Goal: Book appointment/travel/reservation

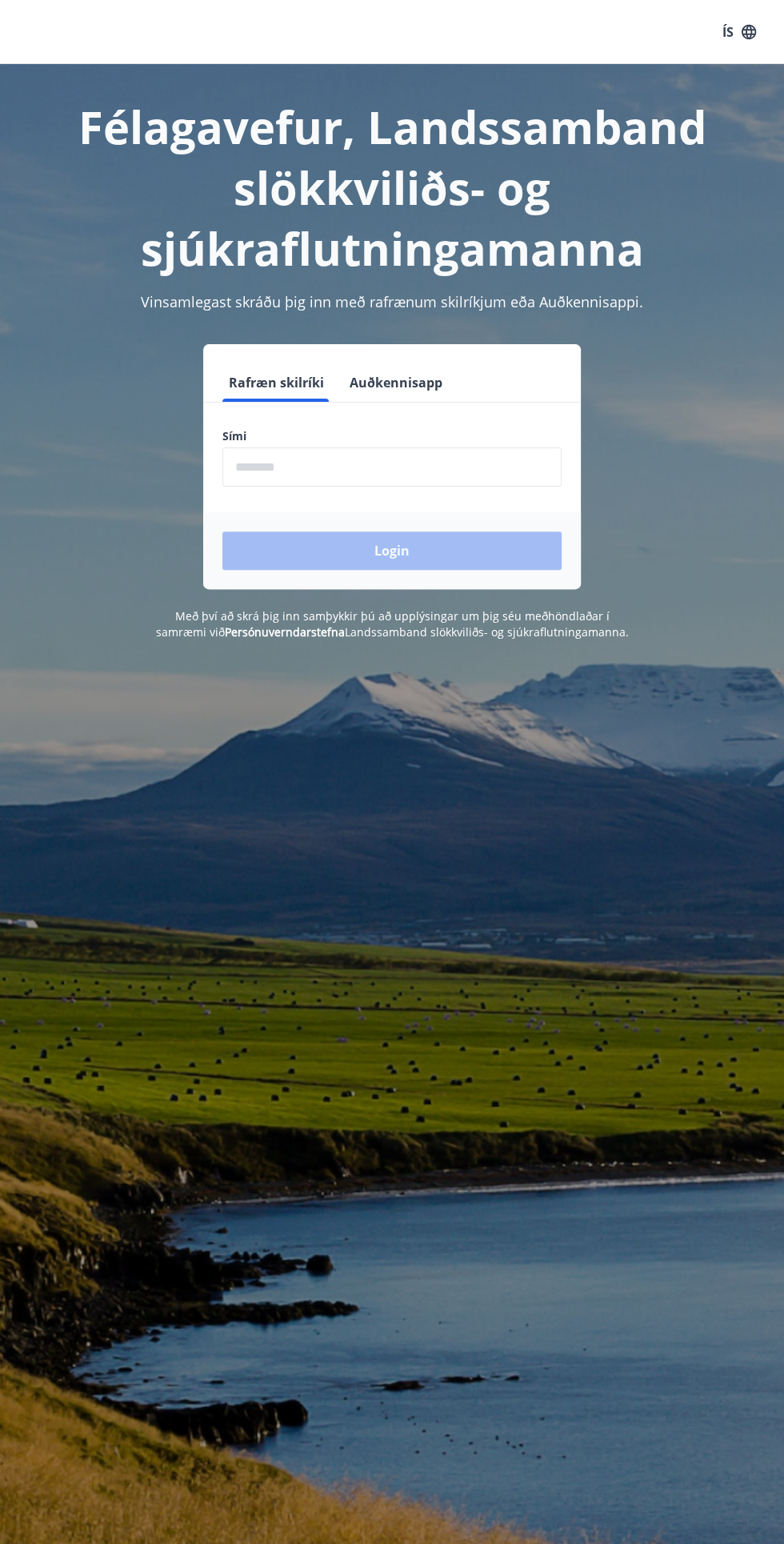
click at [238, 465] on input "phone" at bounding box center [392, 467] width 339 height 39
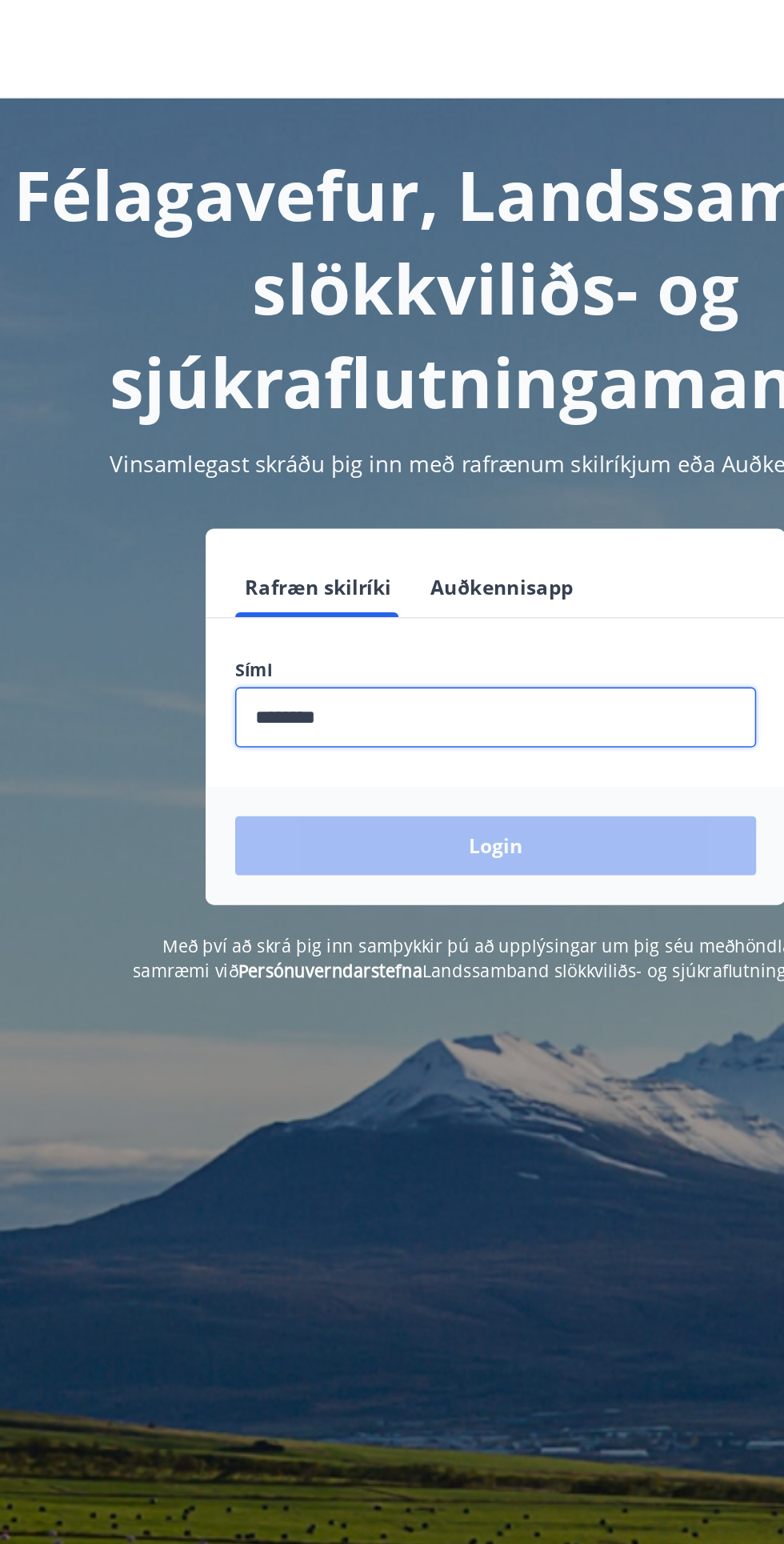
click at [481, 463] on input "phone" at bounding box center [392, 467] width 339 height 39
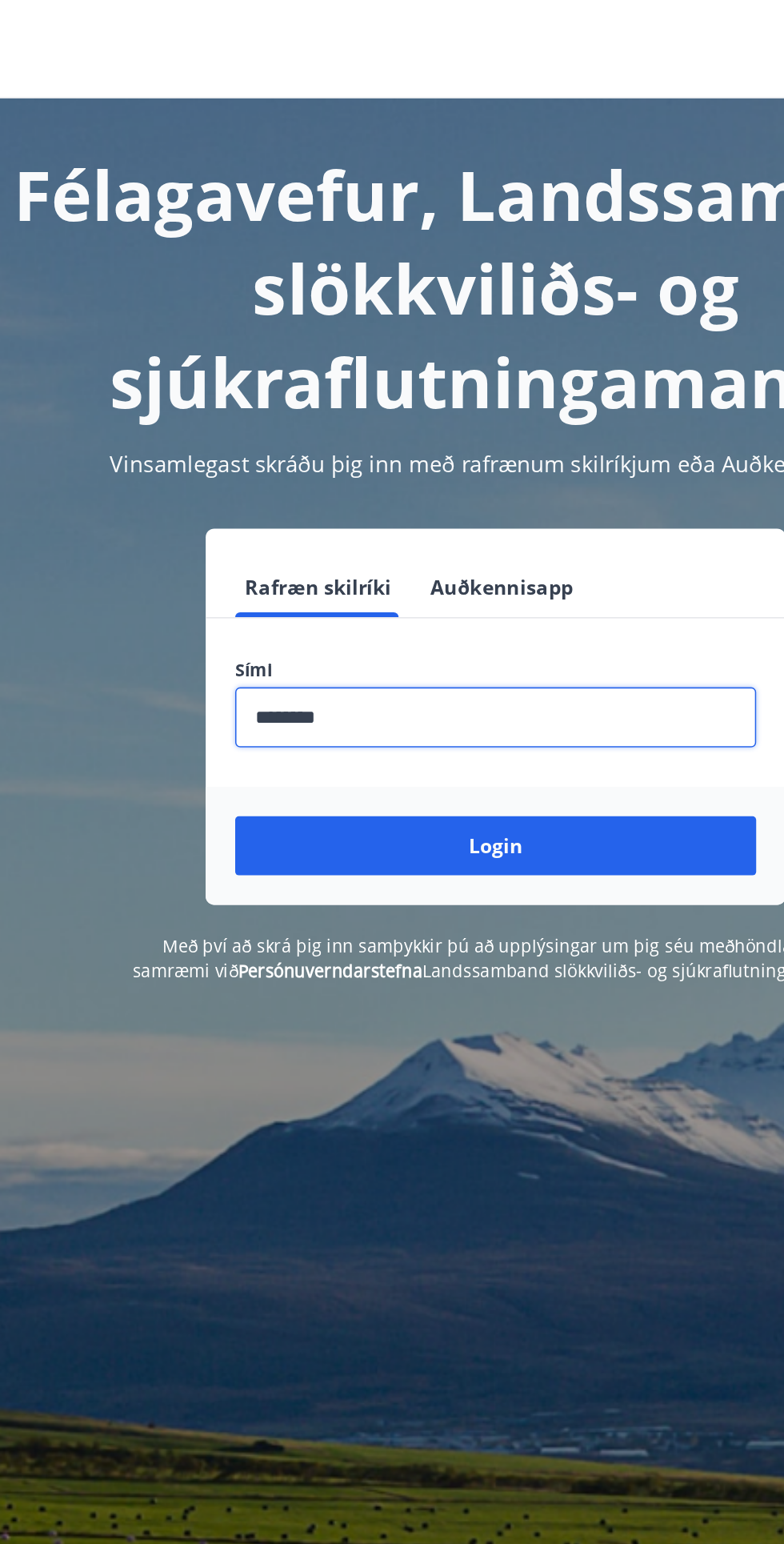
type input "********"
click at [222, 532] on button "Login" at bounding box center [392, 550] width 339 height 38
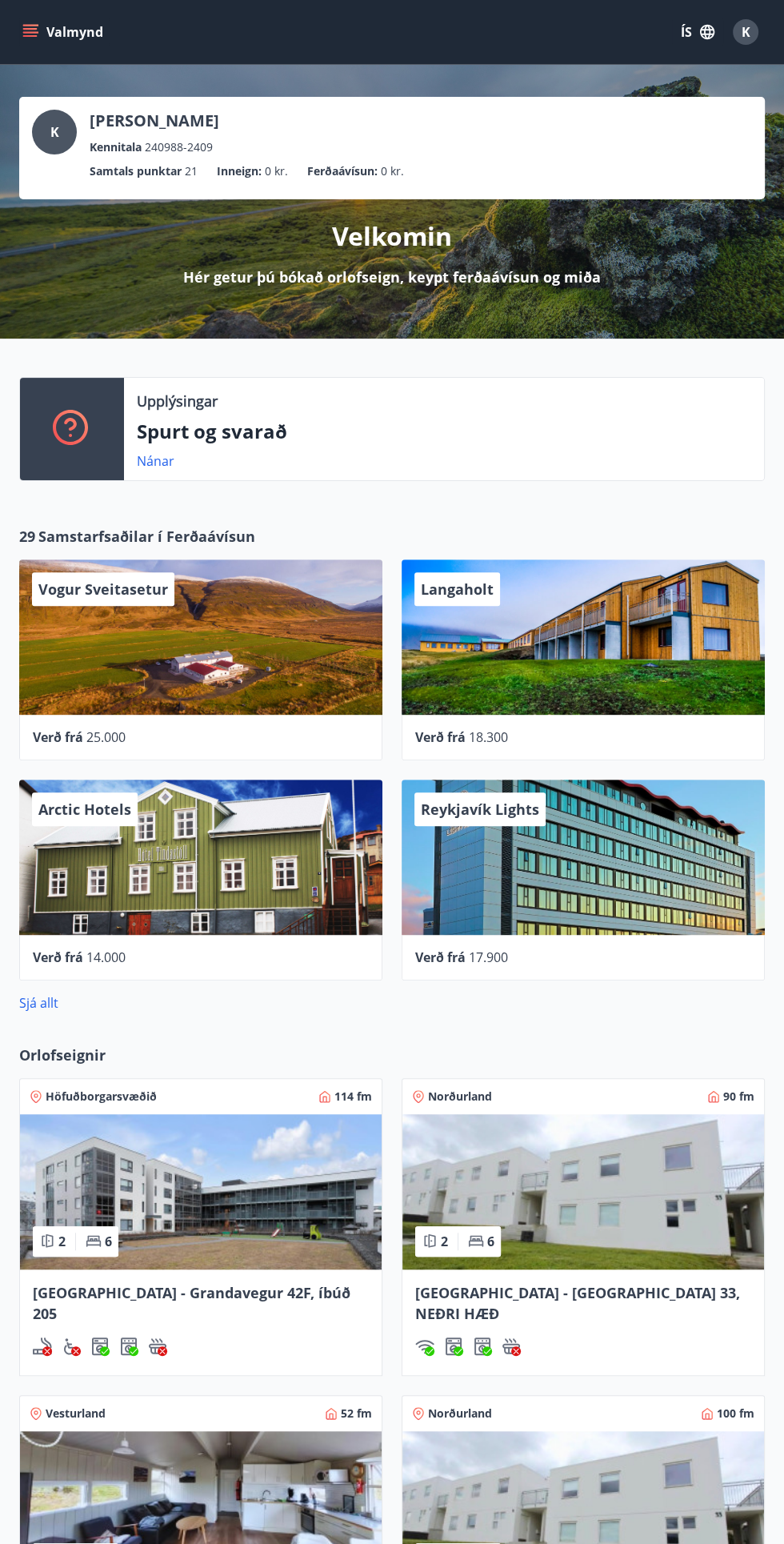
click at [25, 24] on icon "menu" at bounding box center [30, 31] width 16 height 16
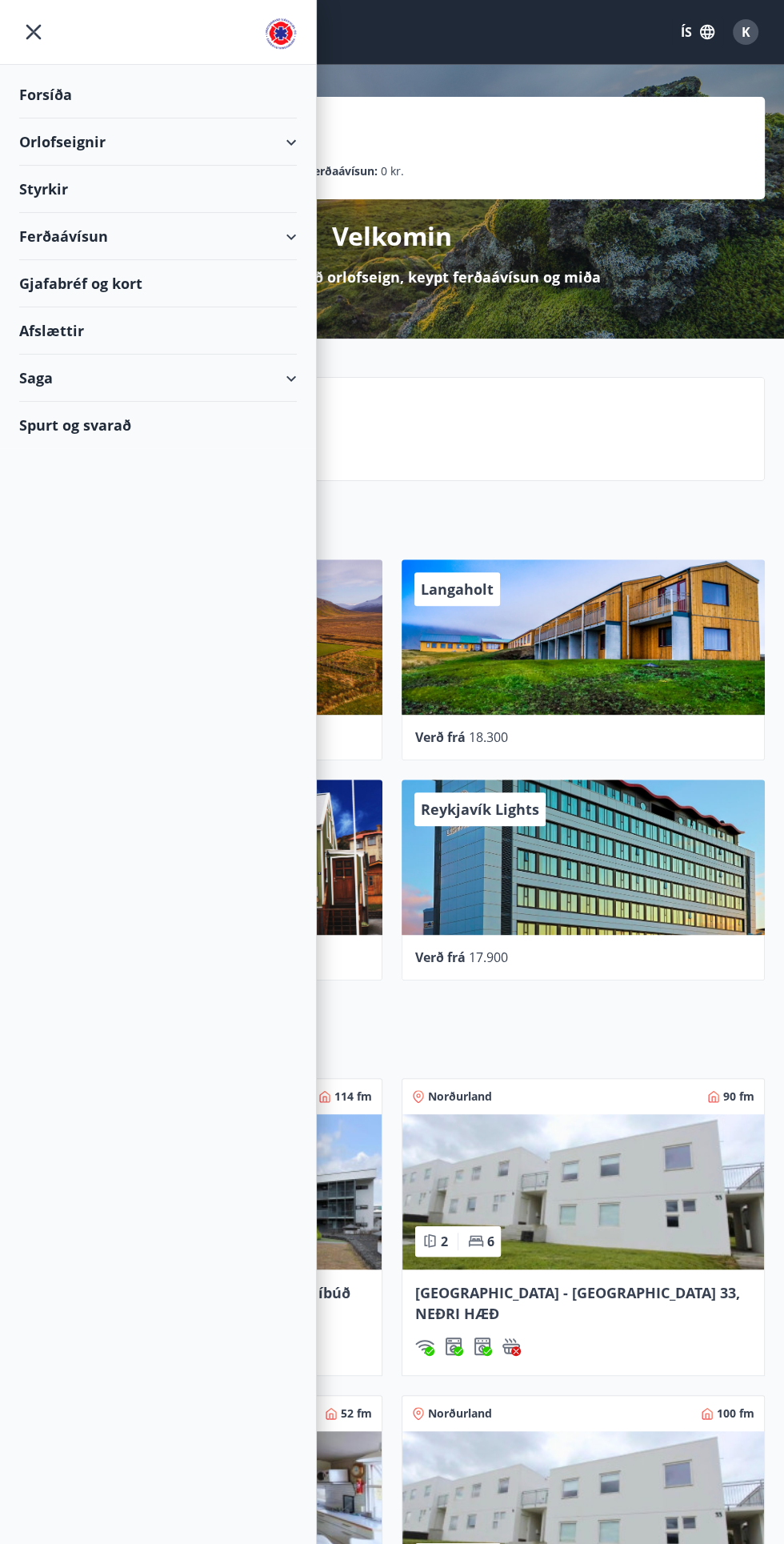
click at [107, 143] on div "Orlofseignir" at bounding box center [158, 142] width 278 height 47
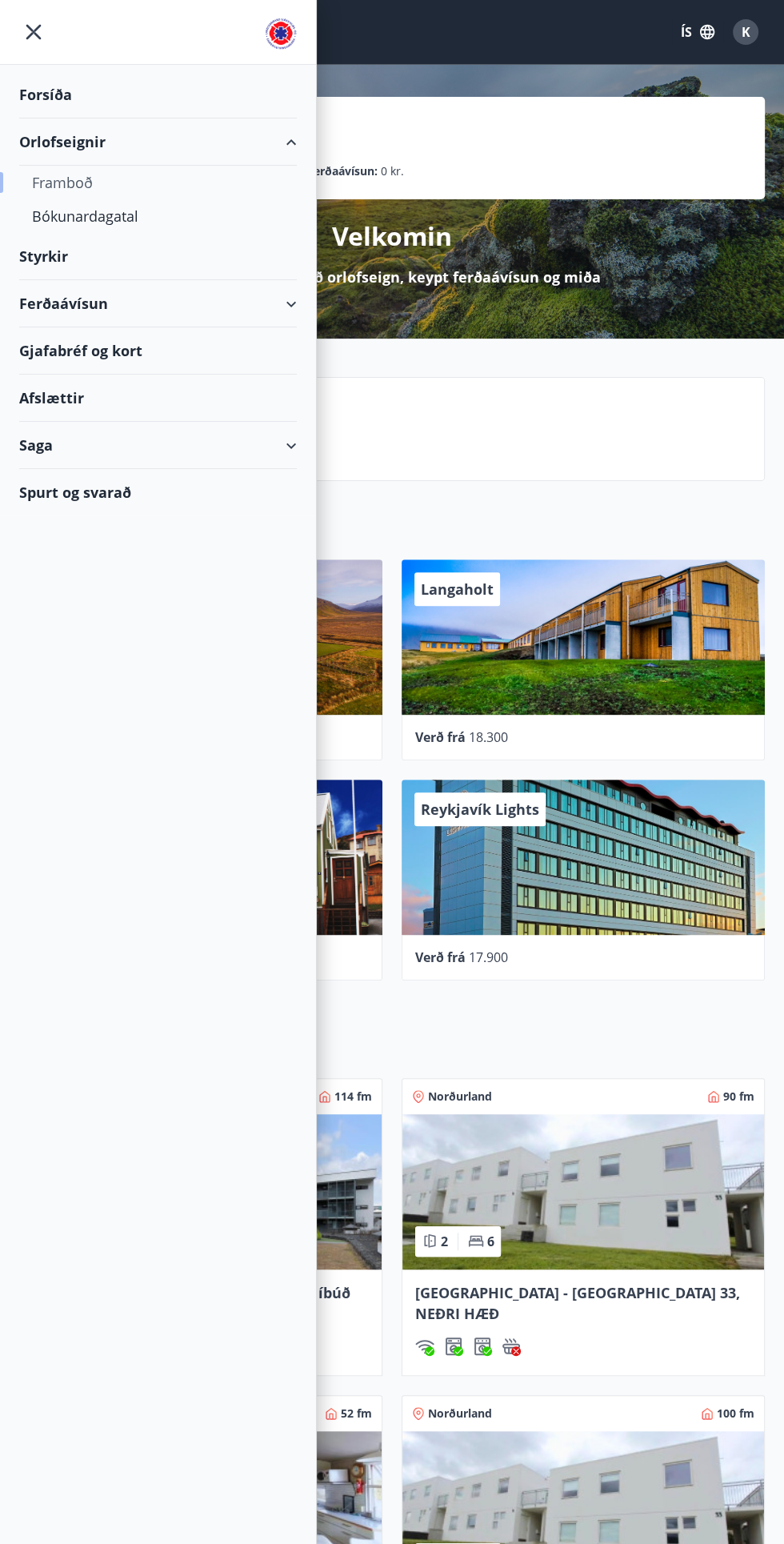
click at [42, 182] on div "Framboð" at bounding box center [158, 182] width 252 height 34
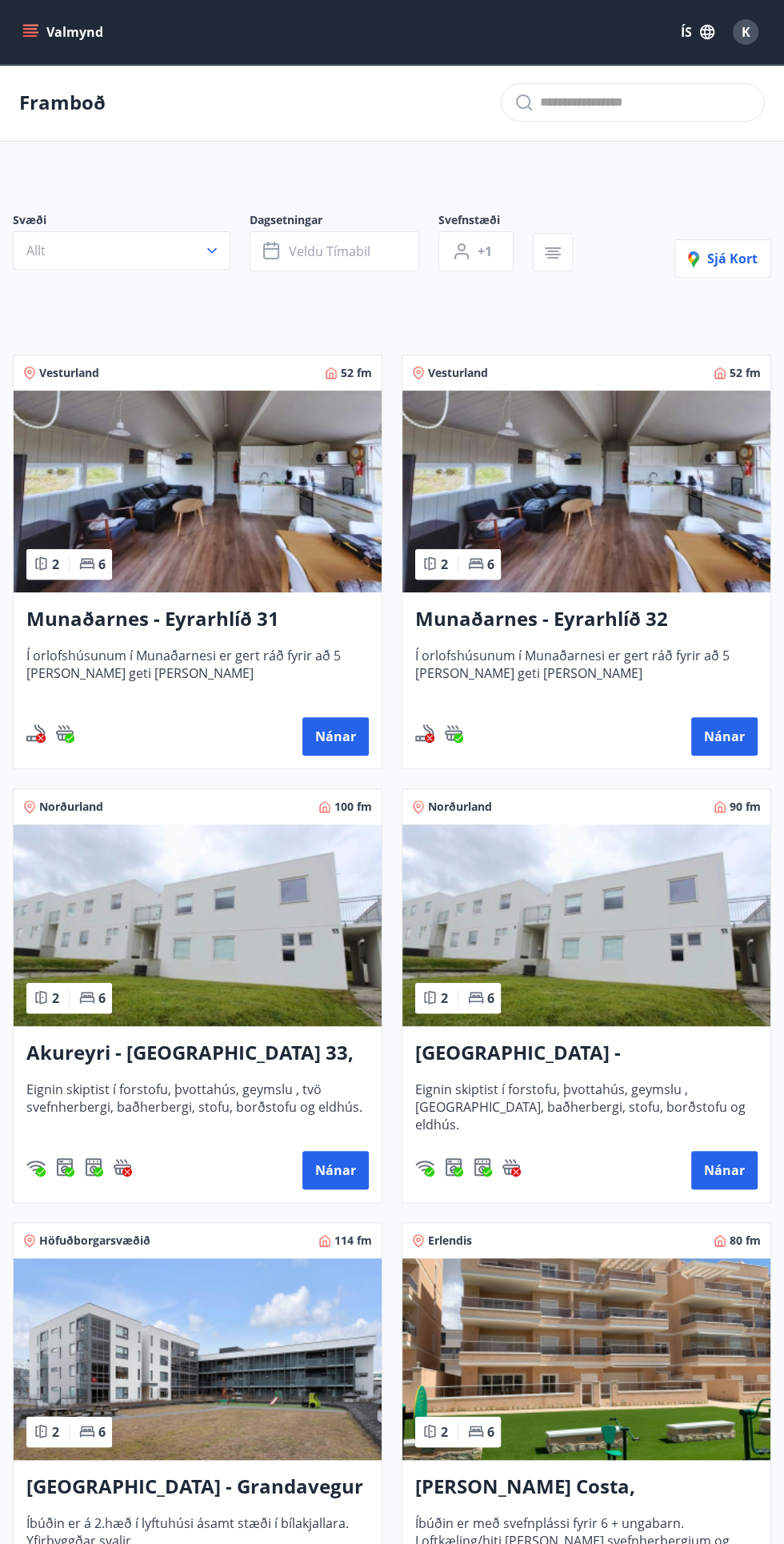
click at [25, 37] on icon "menu" at bounding box center [30, 31] width 16 height 16
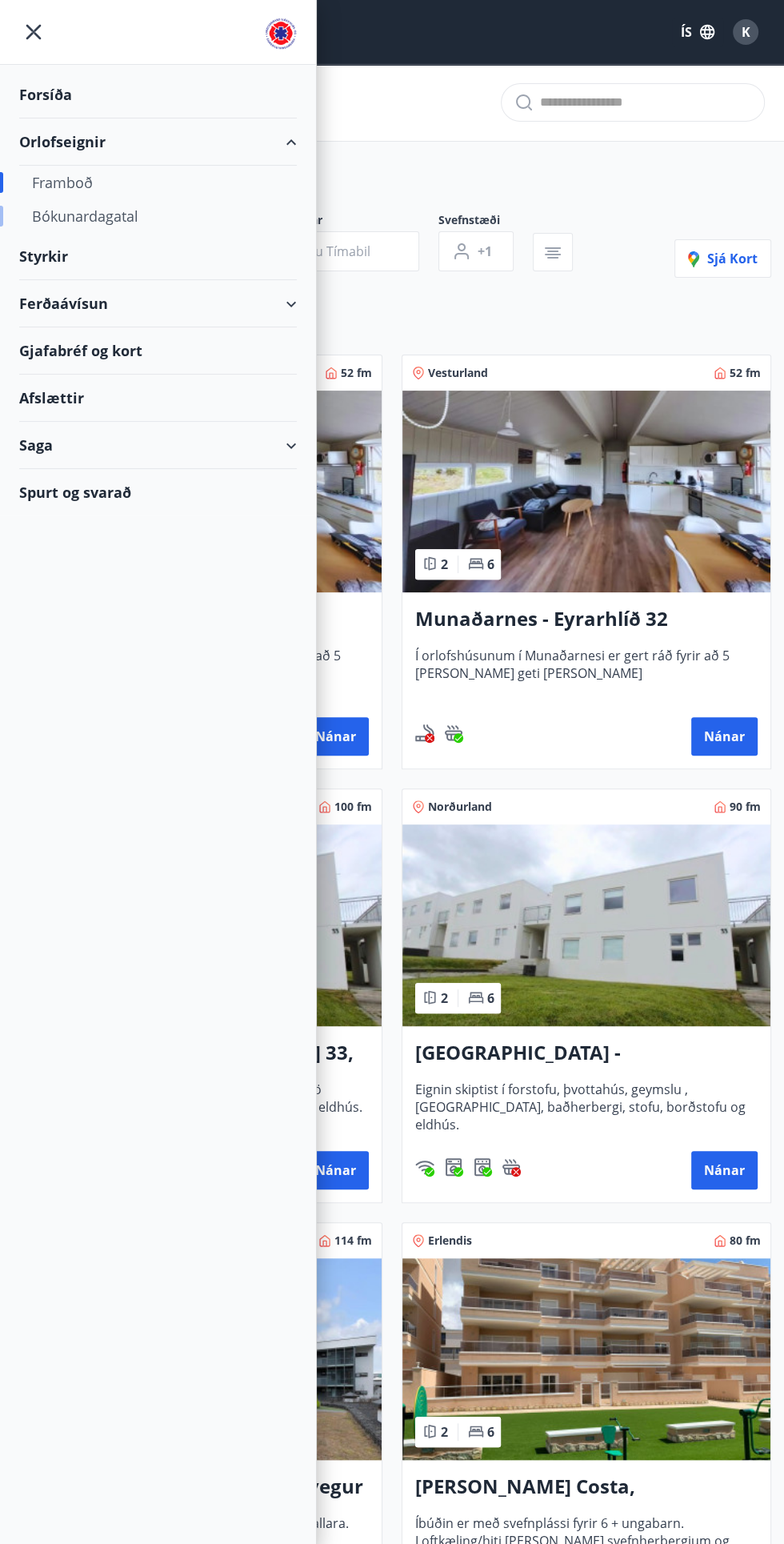
click at [79, 220] on div "Bókunardagatal" at bounding box center [158, 216] width 252 height 34
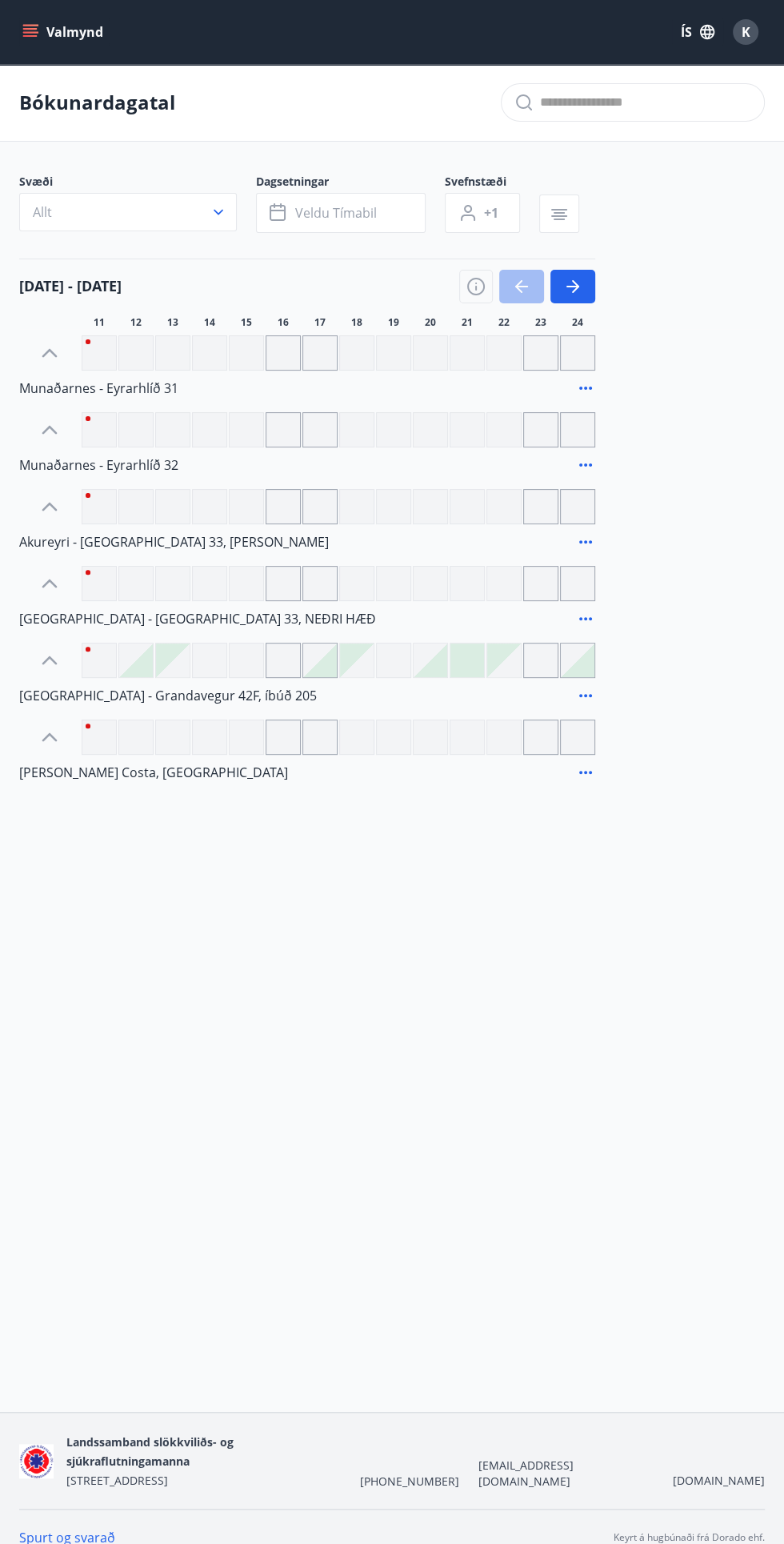
click at [586, 338] on div at bounding box center [578, 353] width 36 height 36
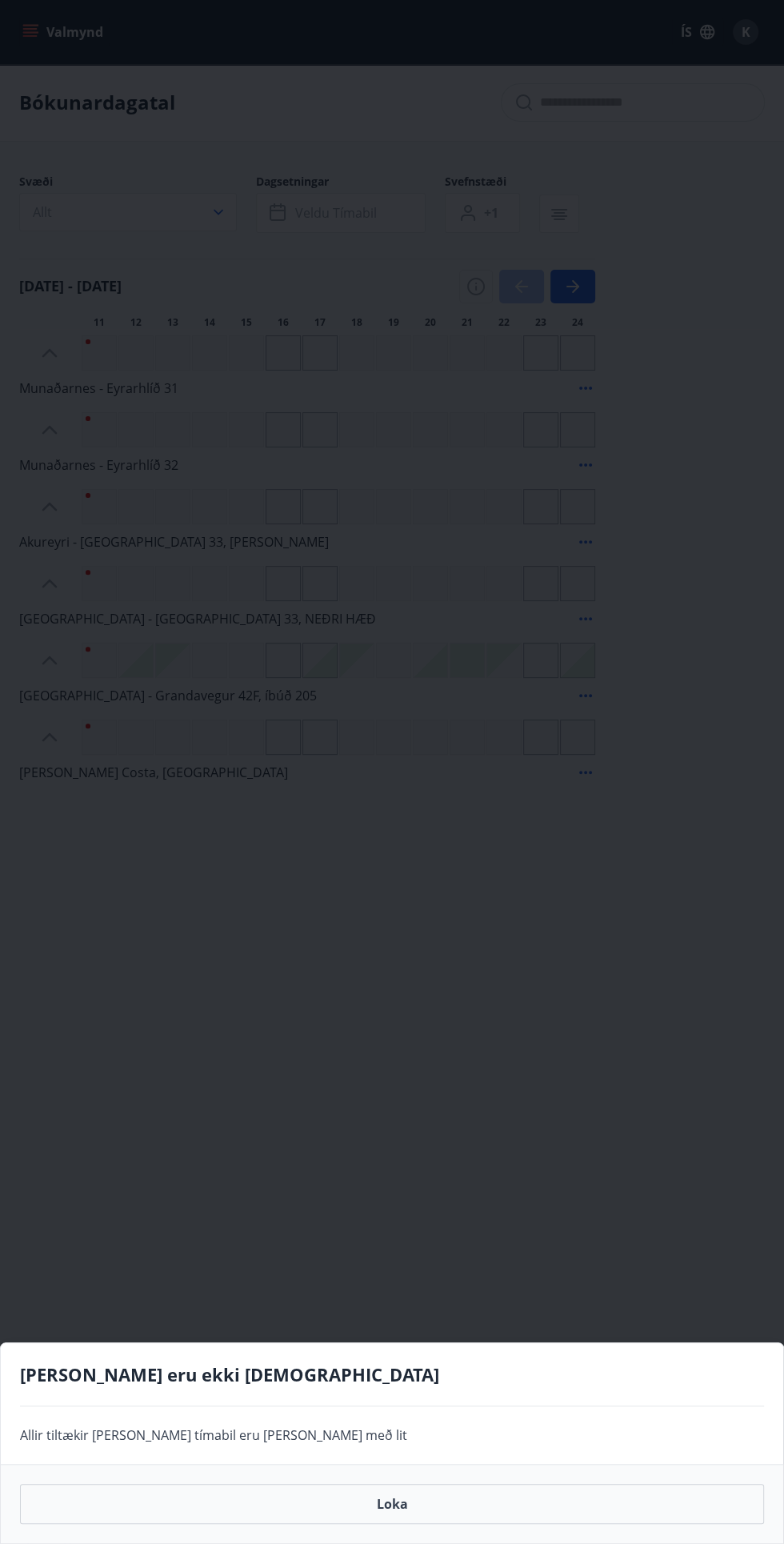
click at [563, 1528] on div "Loka" at bounding box center [392, 1502] width 782 height 79
click at [425, 1516] on button "Loka" at bounding box center [392, 1503] width 744 height 40
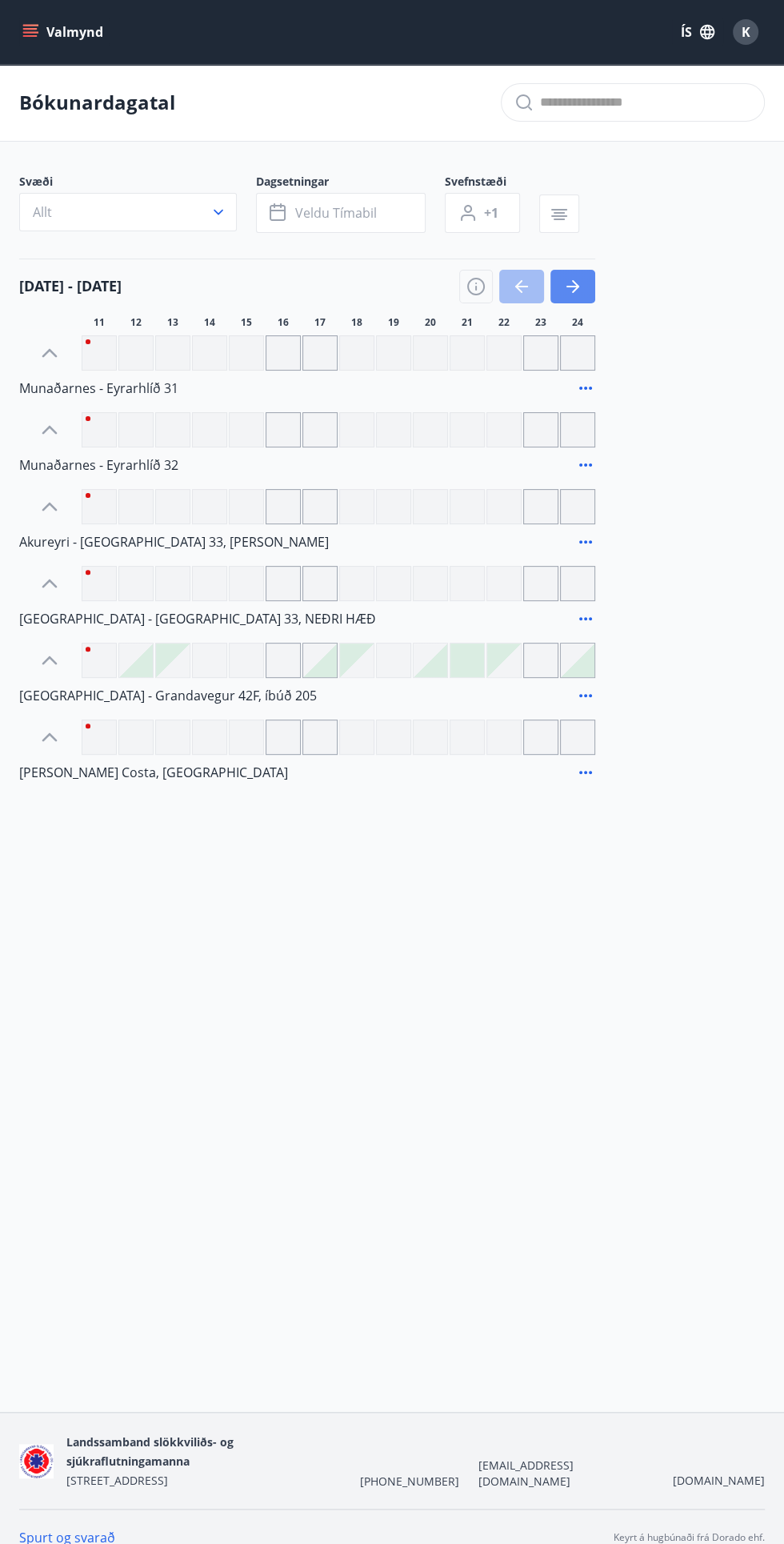
click at [581, 287] on icon "button" at bounding box center [572, 287] width 19 height 20
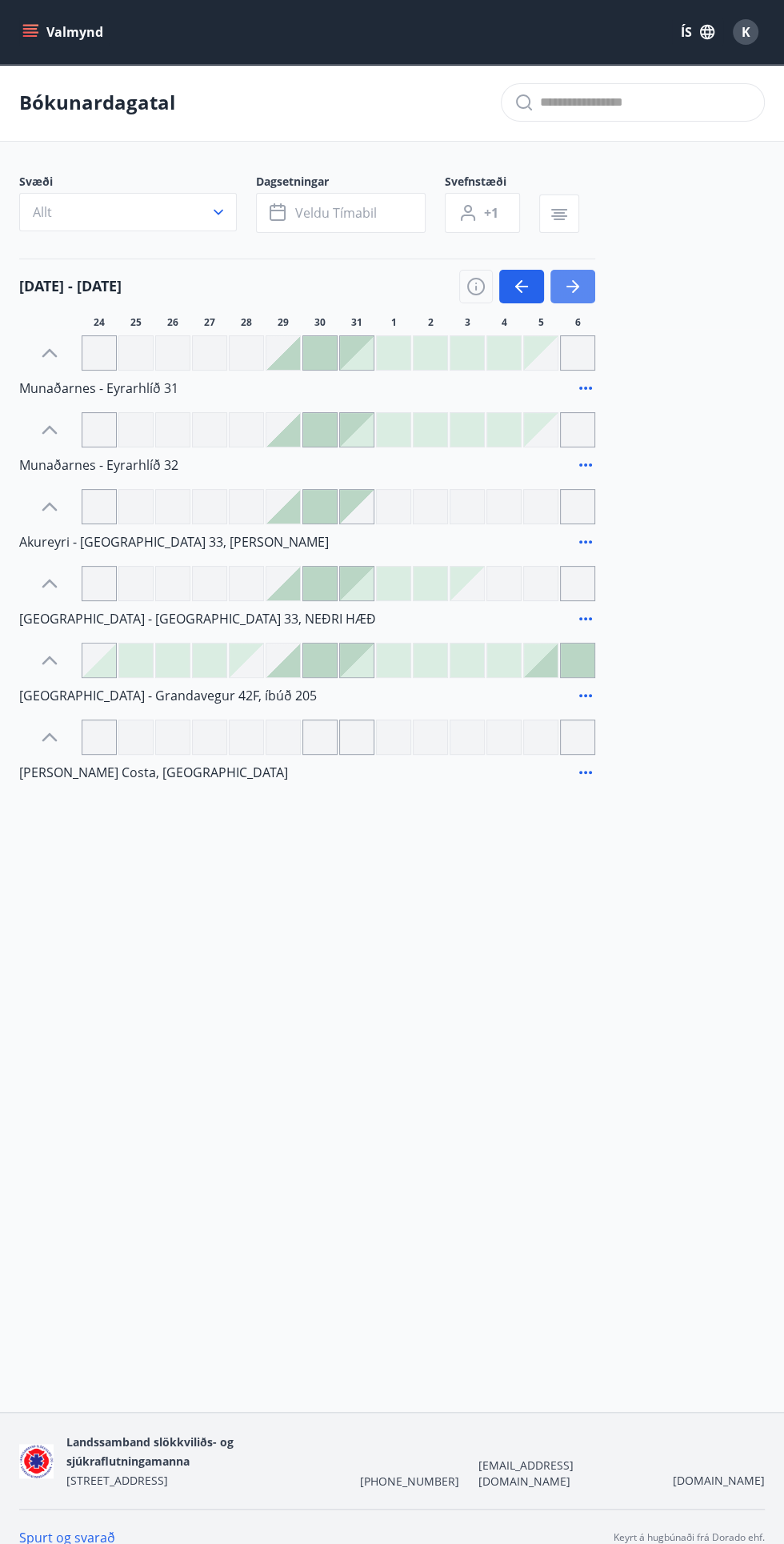
click at [575, 286] on icon "button" at bounding box center [572, 287] width 13 height 2
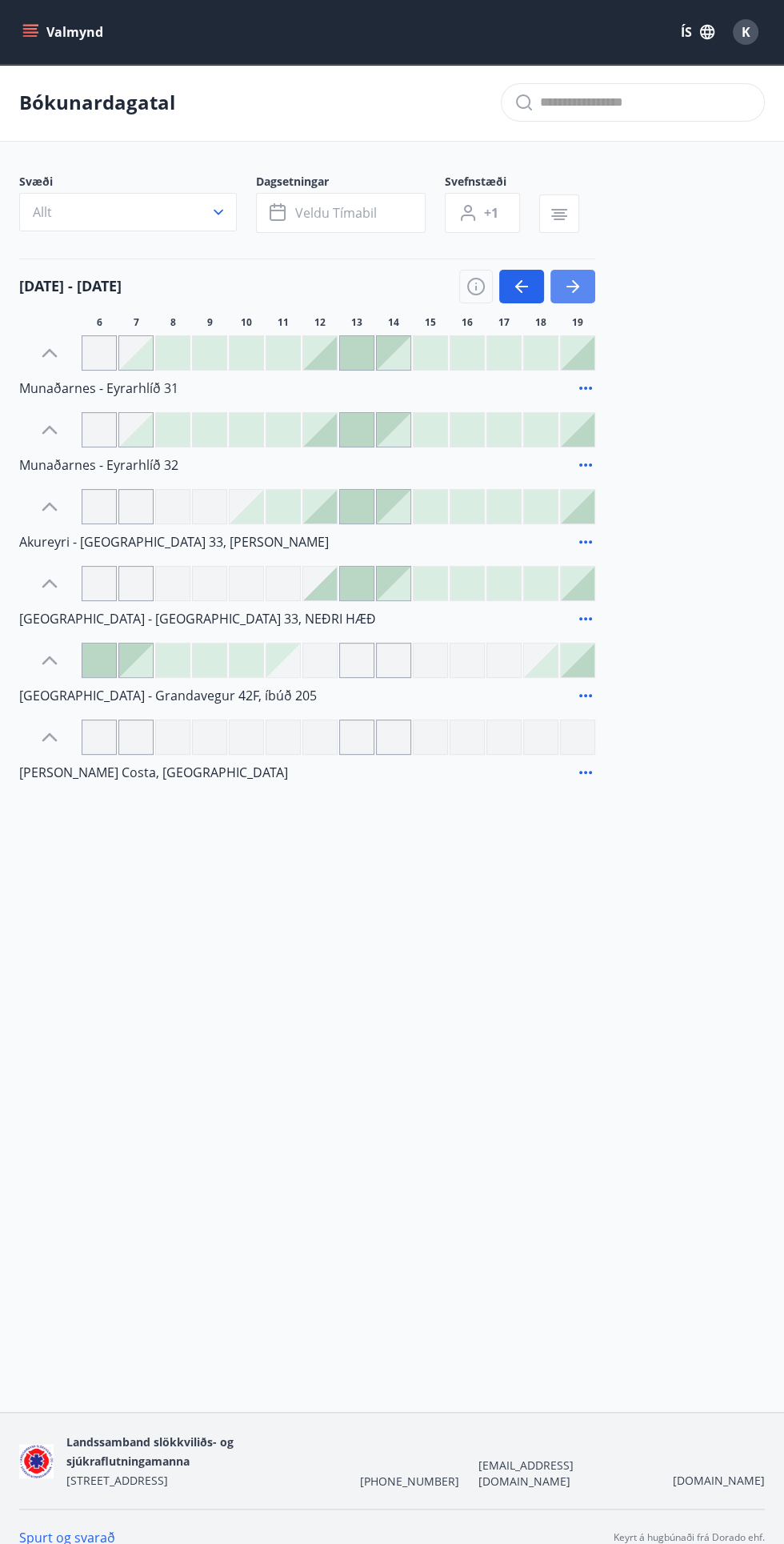
scroll to position [5, 0]
